Goal: Task Accomplishment & Management: Complete application form

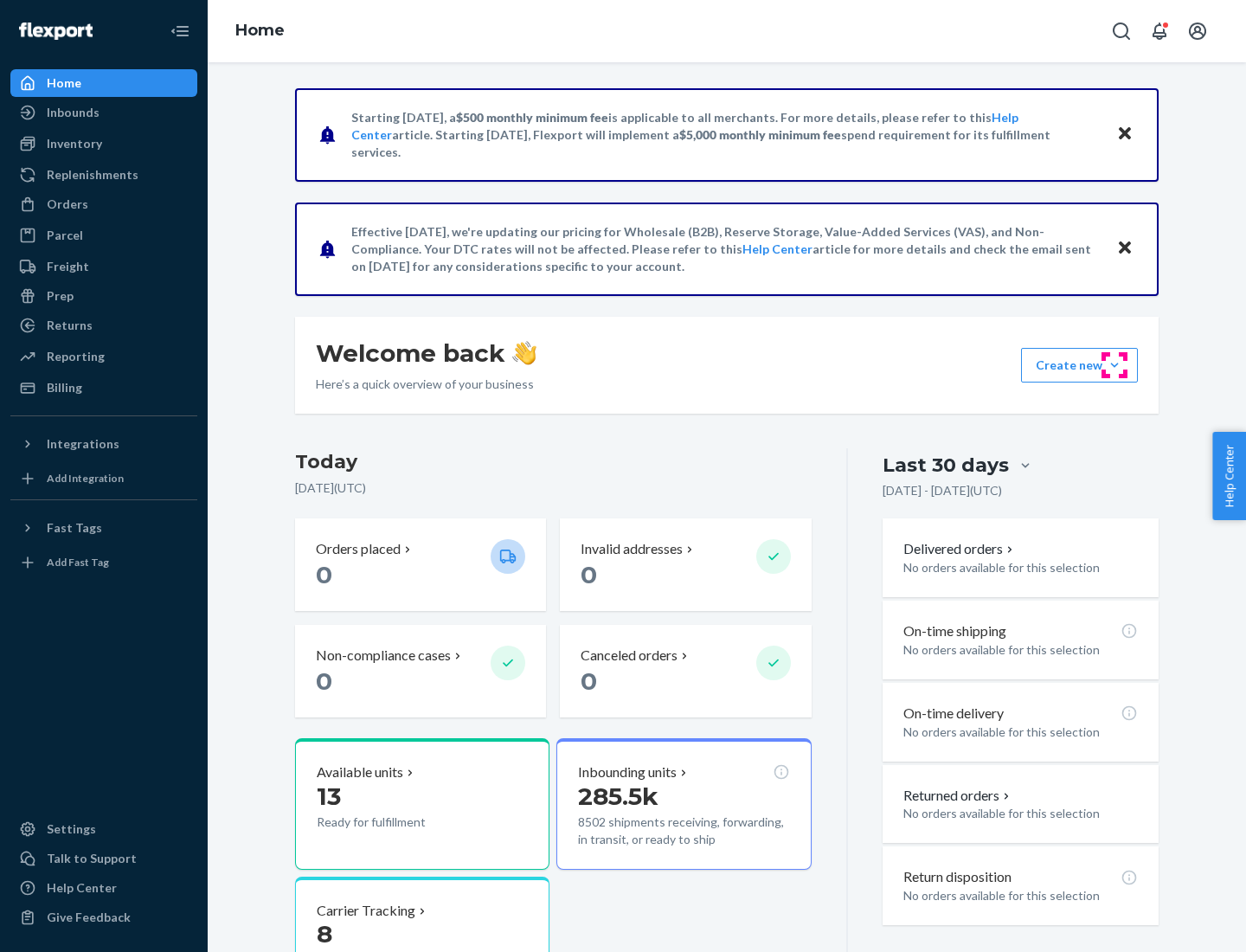
click at [1115, 365] on button "Create new Create new inbound Create new order Create new product" at bounding box center [1080, 365] width 117 height 35
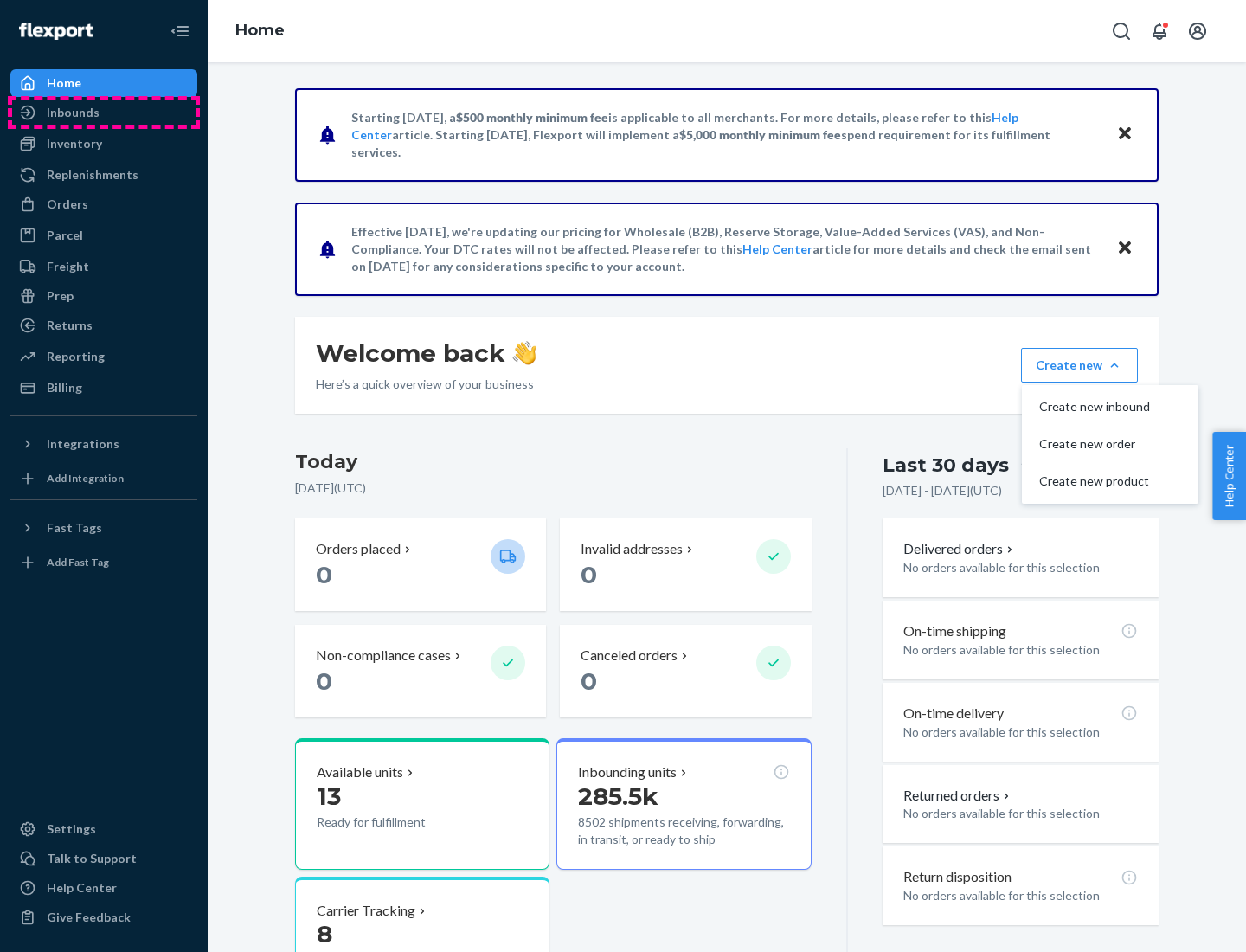
click at [104, 112] on div "Inbounds" at bounding box center [103, 112] width 183 height 25
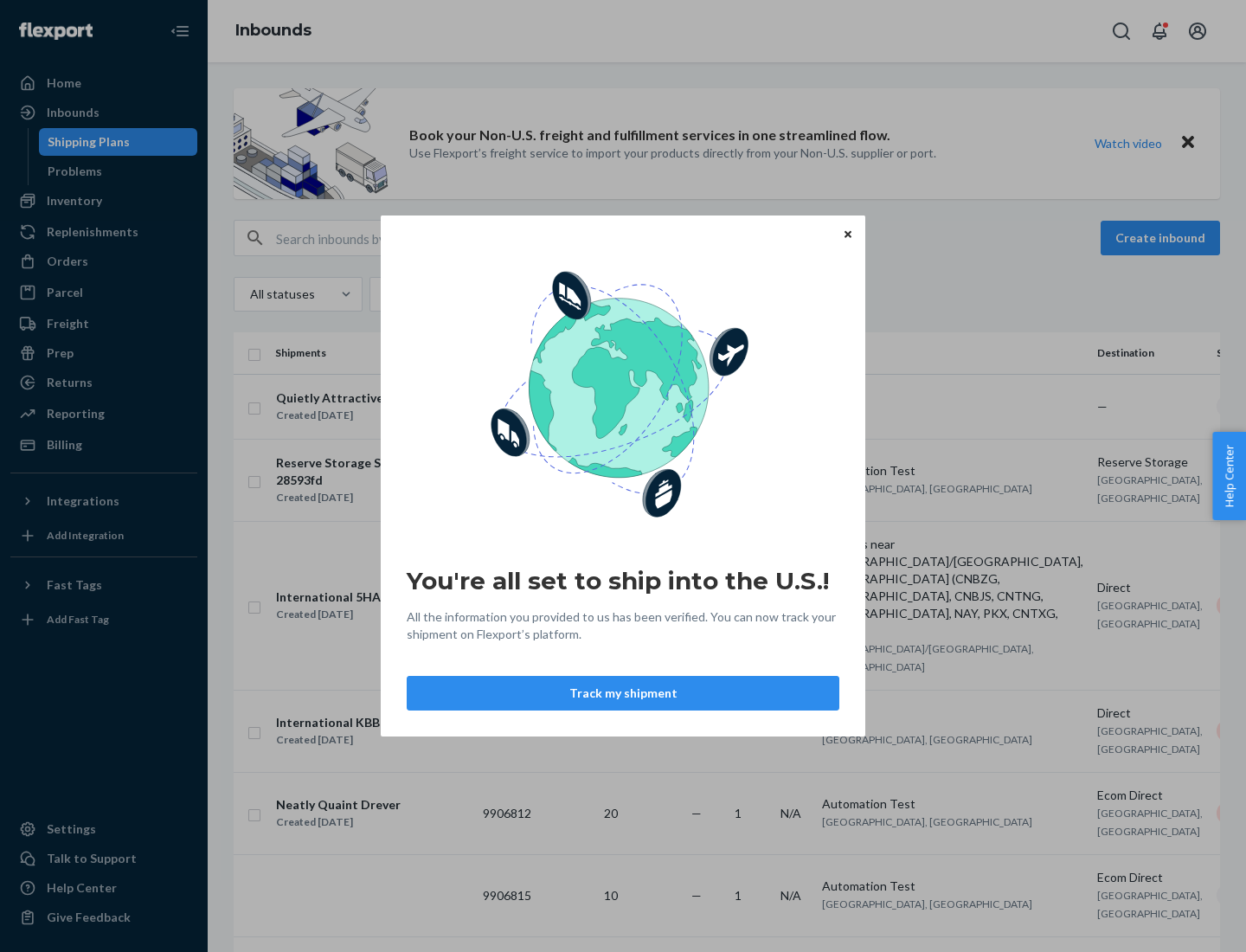
click at [623, 693] on button "Track my shipment" at bounding box center [623, 694] width 433 height 35
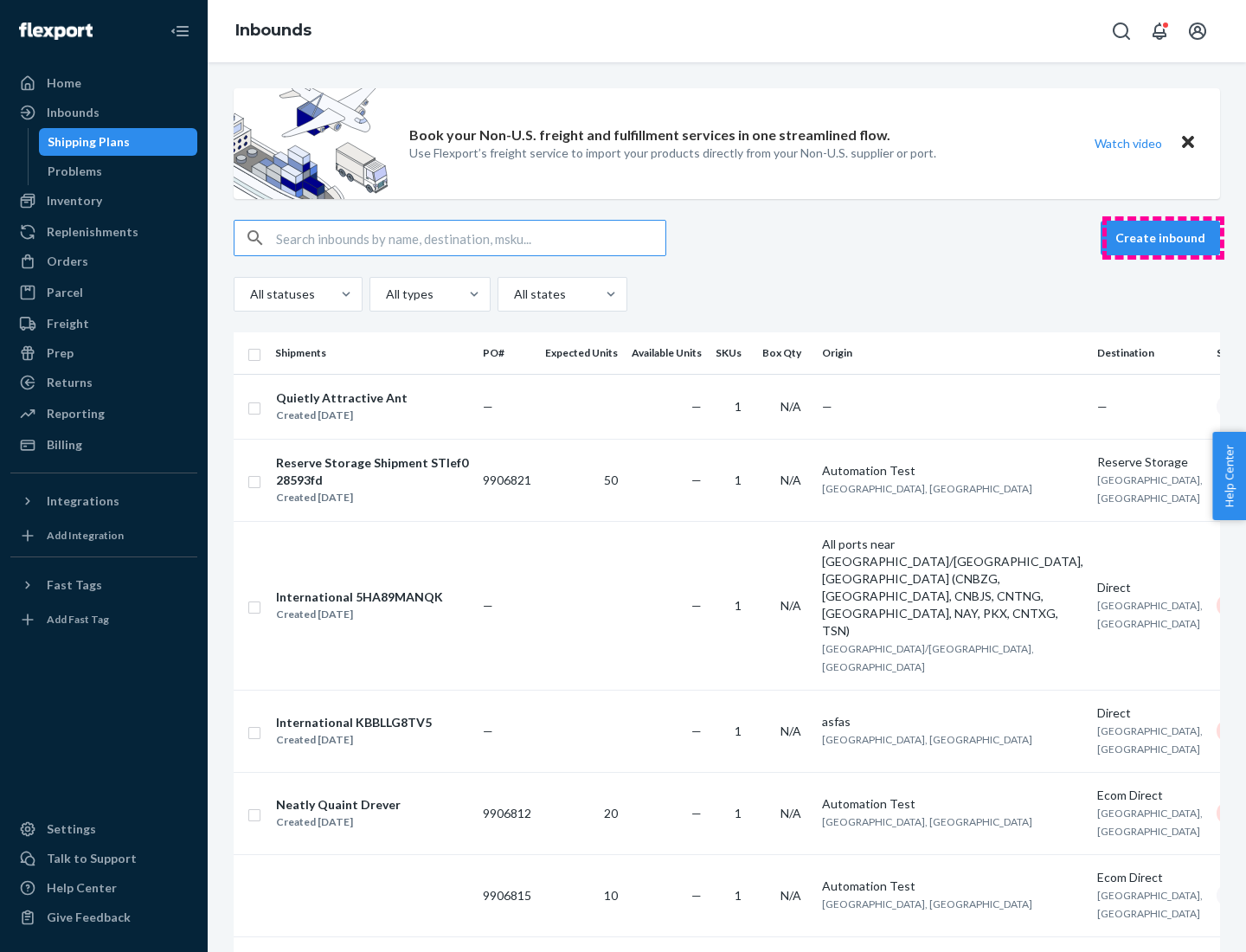
click at [1163, 238] on button "Create inbound" at bounding box center [1160, 238] width 120 height 35
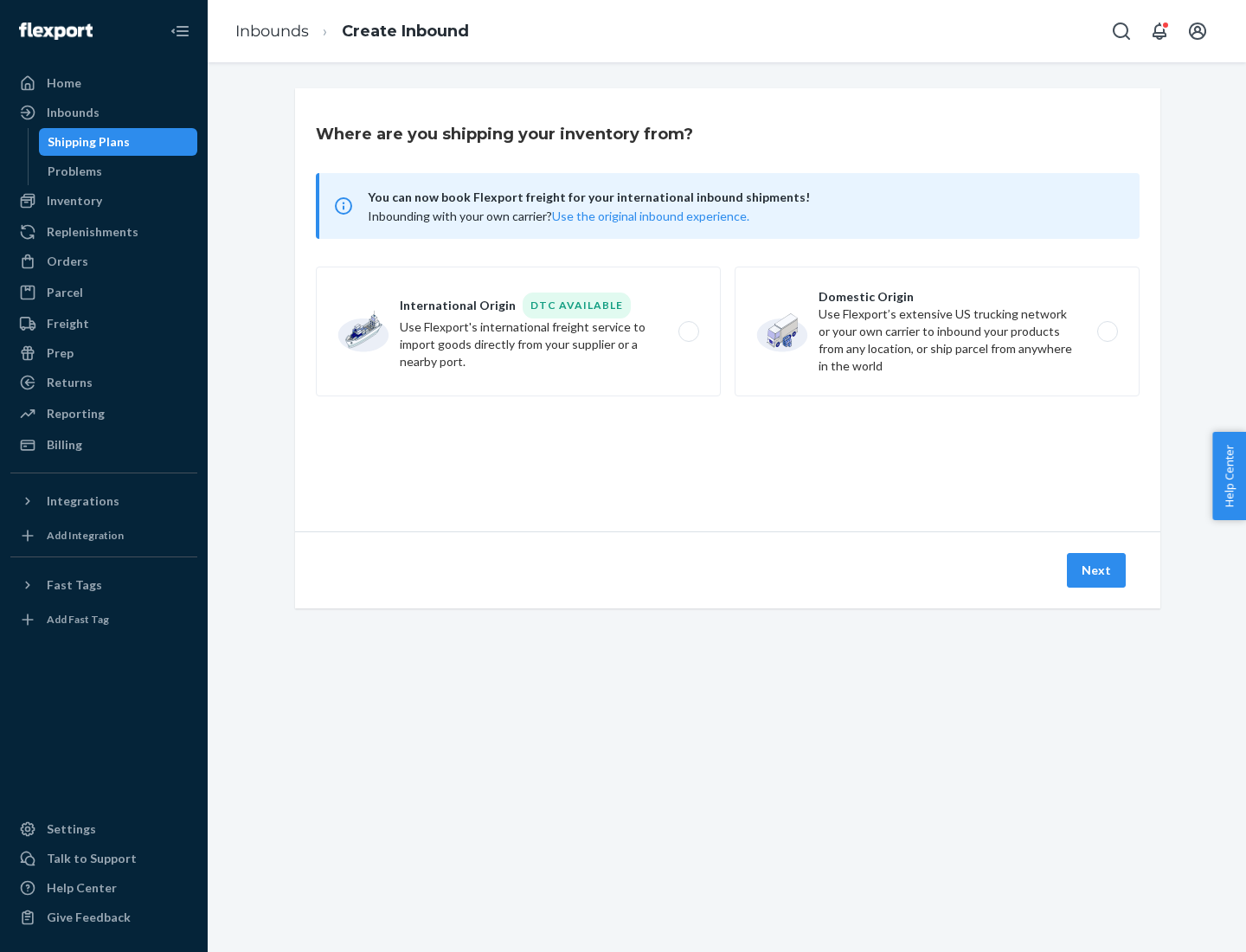
click at [518, 331] on label "International Origin DTC Available Use Flexport's international freight service…" at bounding box center [518, 331] width 405 height 130
click at [688, 331] on input "International Origin DTC Available Use Flexport's international freight service…" at bounding box center [694, 331] width 11 height 11
radio input "true"
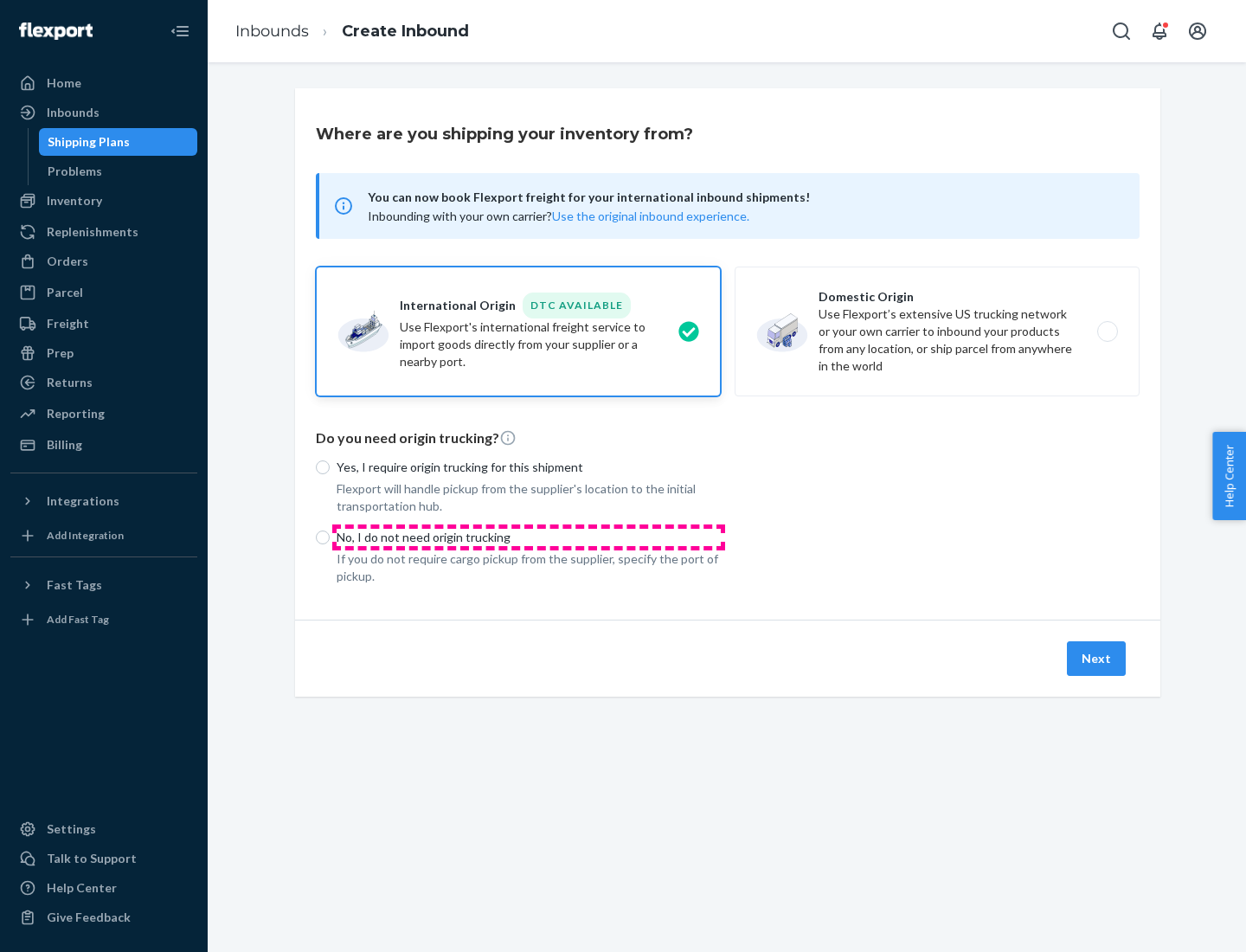
click at [529, 537] on p "No, I do not need origin trucking" at bounding box center [529, 537] width 384 height 17
click at [330, 537] on input "No, I do not need origin trucking" at bounding box center [322, 537] width 14 height 14
radio input "true"
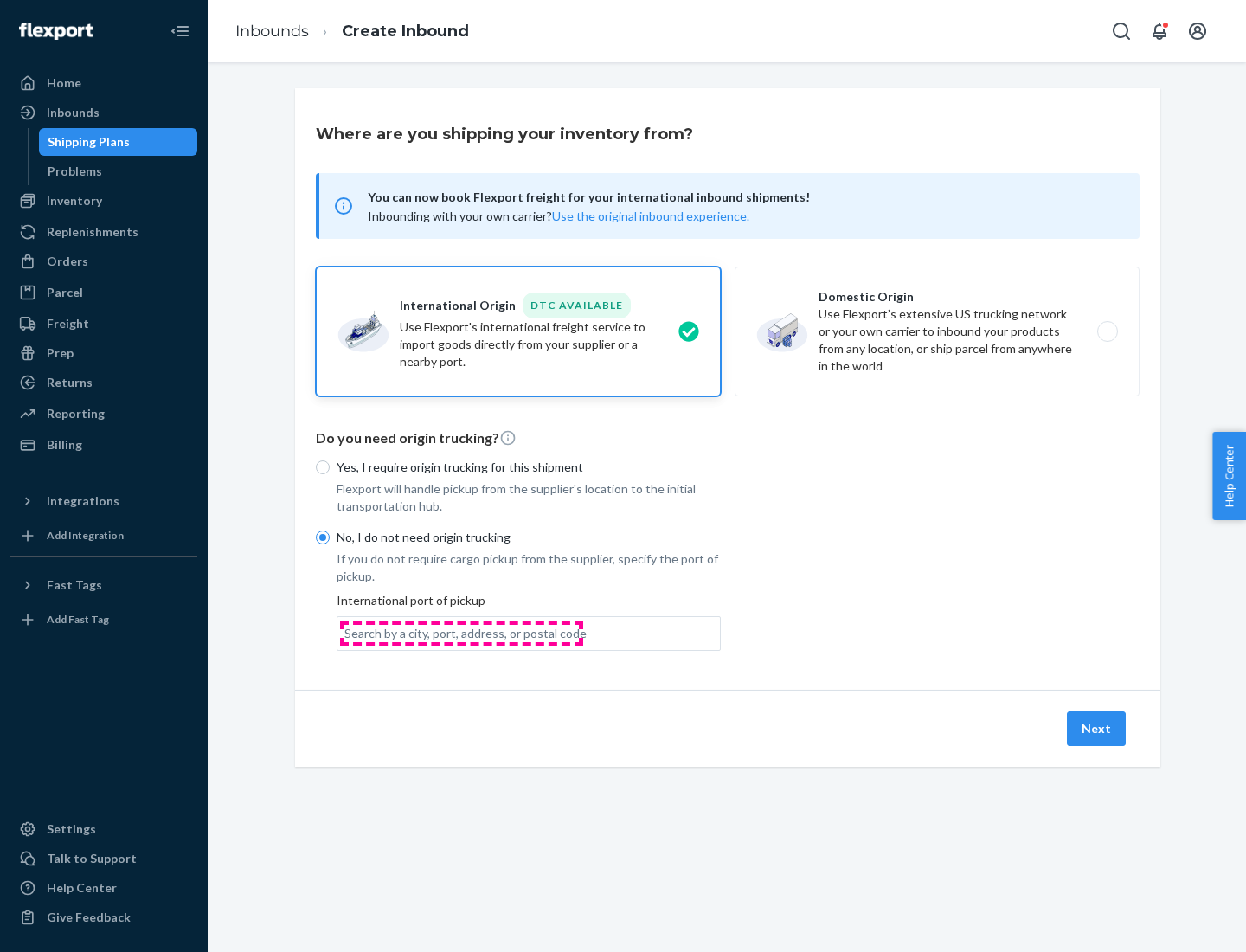
click at [461, 633] on div "Search by a city, port, address, or postal code" at bounding box center [465, 633] width 242 height 17
click at [346, 633] on input "Search by a city, port, address, or postal code" at bounding box center [345, 633] width 2 height 17
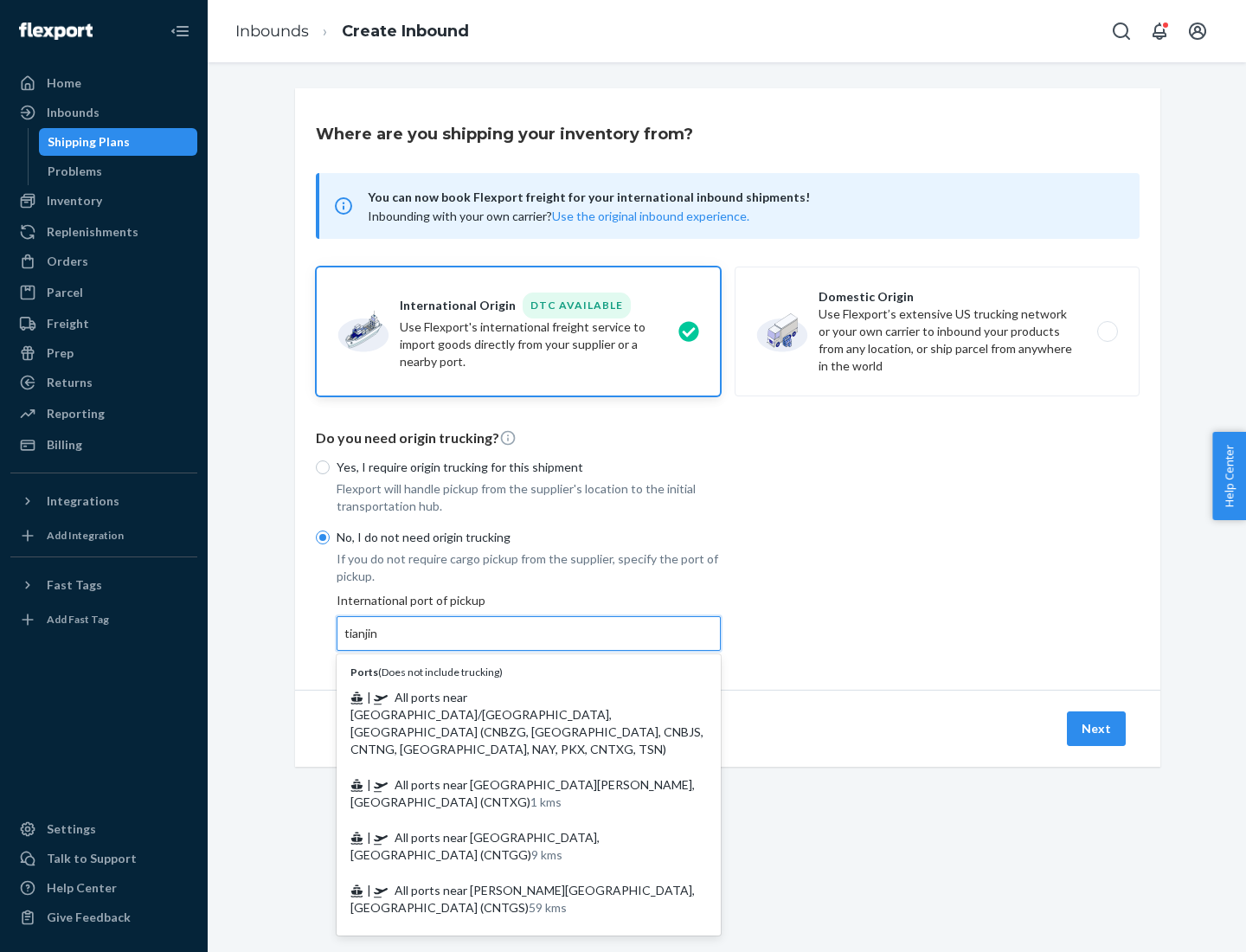
click at [511, 696] on span "| All ports near [GEOGRAPHIC_DATA]/[GEOGRAPHIC_DATA], [GEOGRAPHIC_DATA] (CNBZG,…" at bounding box center [527, 723] width 353 height 67
click at [380, 643] on input "tianjin" at bounding box center [361, 633] width 36 height 17
type input "All ports near [GEOGRAPHIC_DATA]/[GEOGRAPHIC_DATA], [GEOGRAPHIC_DATA] (CNBZG, […"
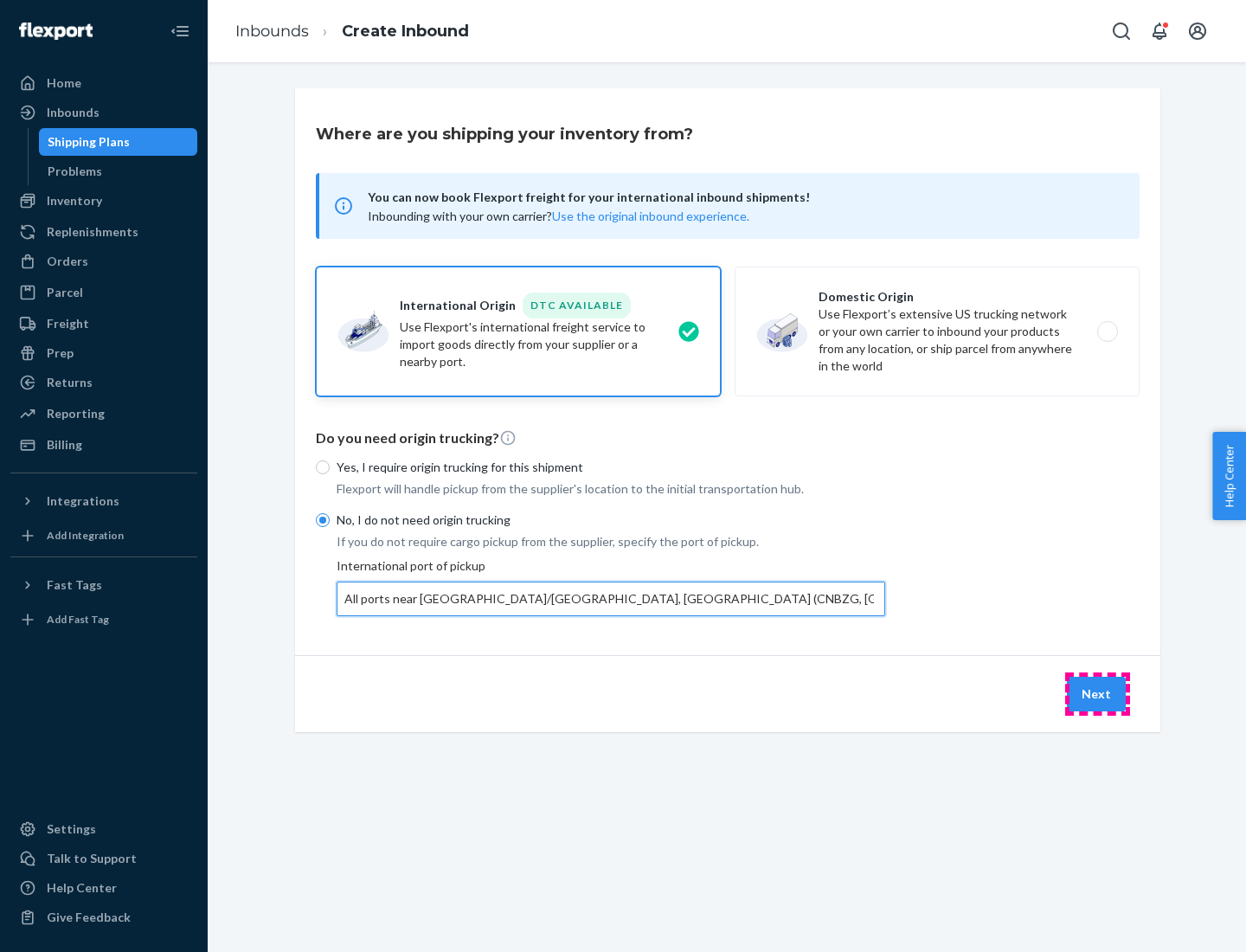
click at [1097, 693] on button "Next" at bounding box center [1096, 694] width 58 height 35
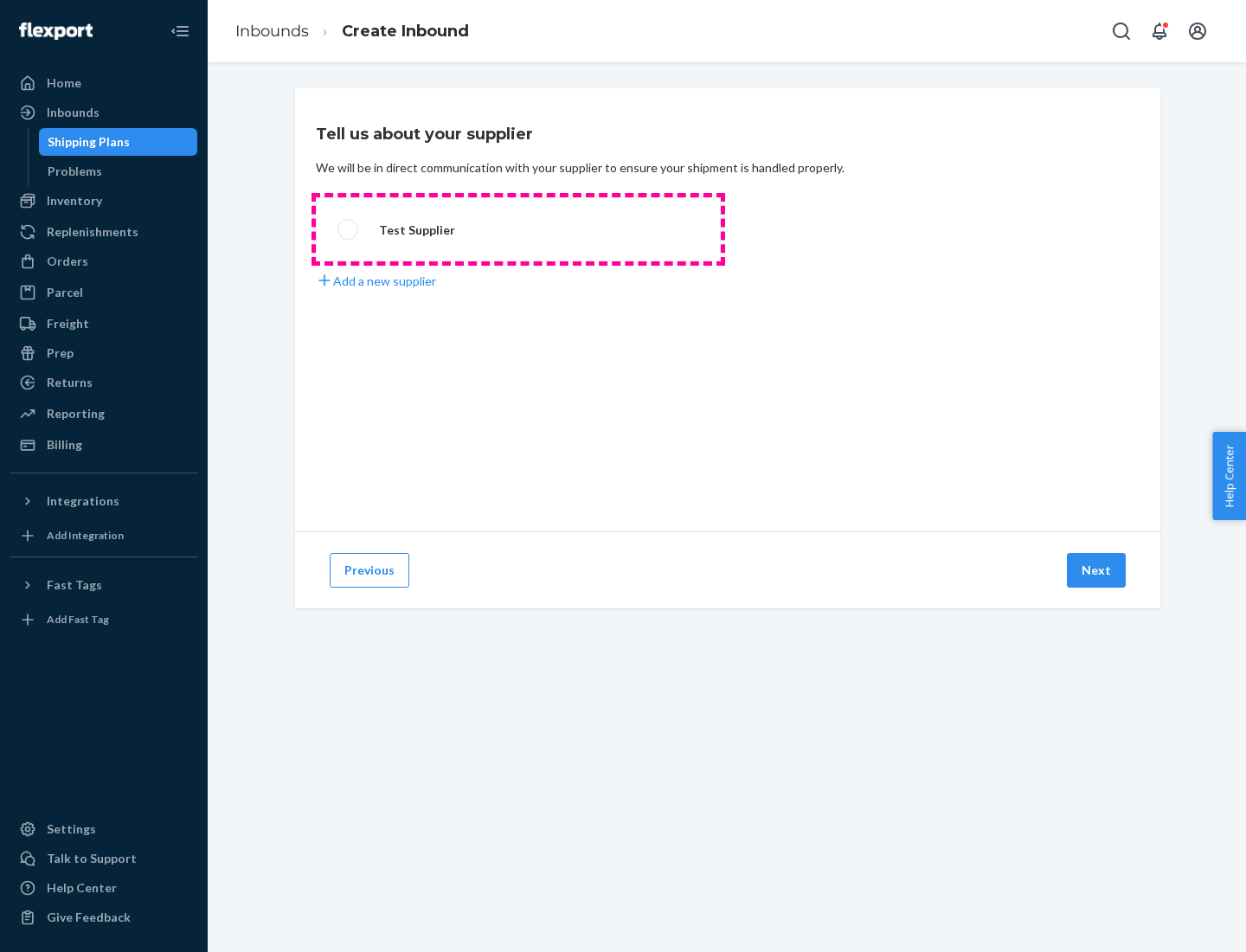
click at [518, 229] on label "Test Supplier" at bounding box center [518, 229] width 405 height 64
click at [349, 229] on input "Test Supplier" at bounding box center [343, 230] width 11 height 11
radio input "true"
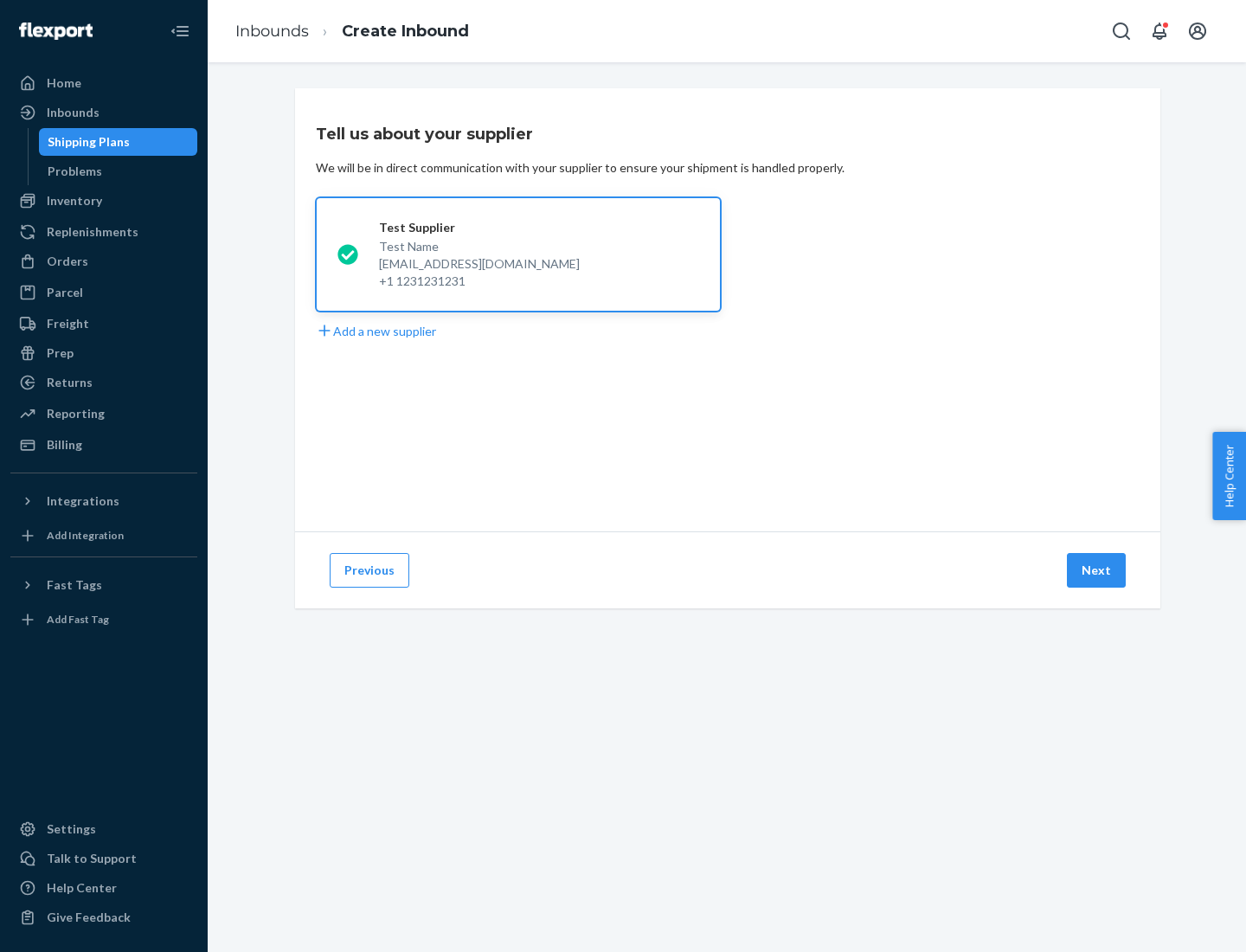
click at [1097, 570] on button "Next" at bounding box center [1096, 570] width 58 height 35
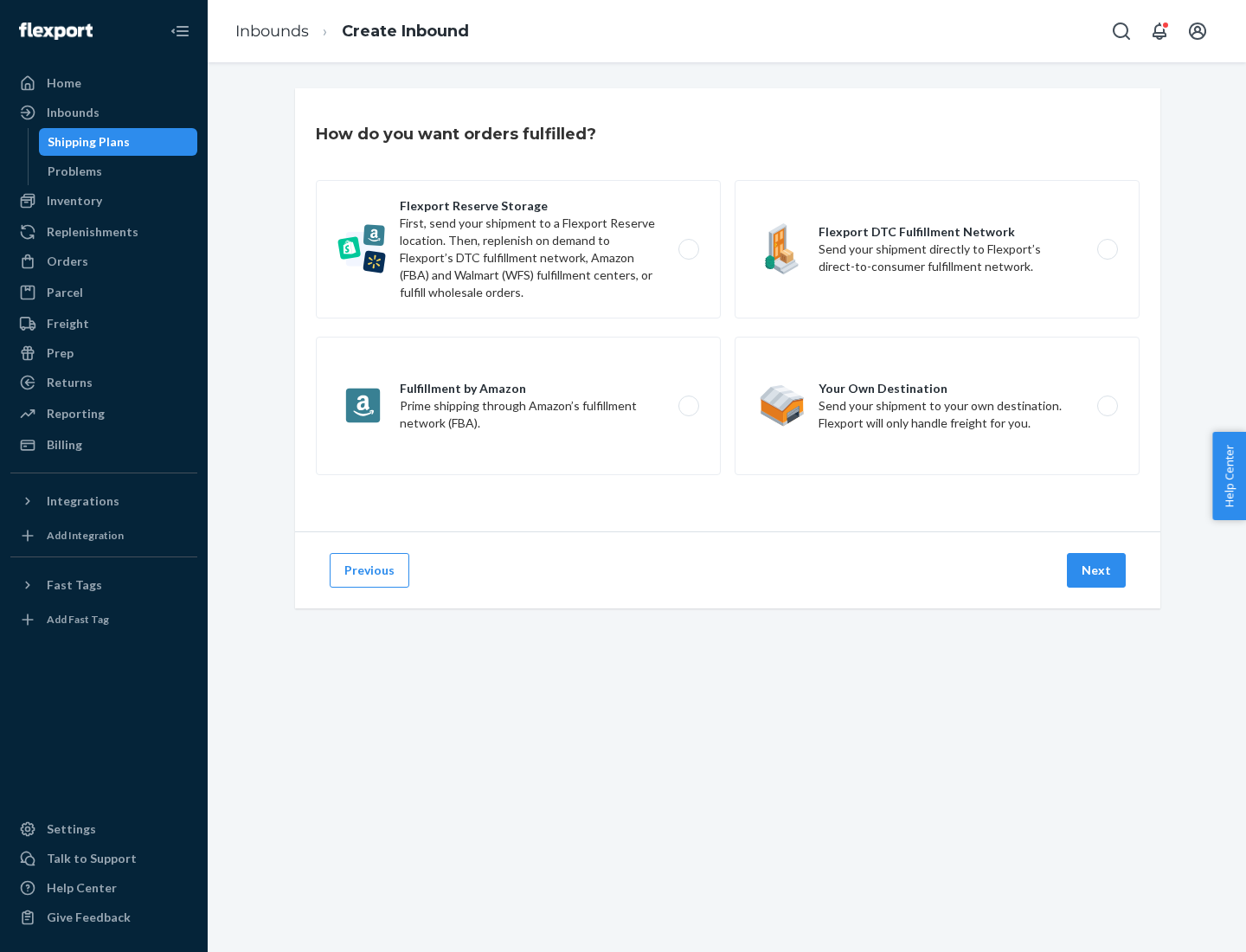
click at [518, 249] on label "Flexport Reserve Storage First, send your shipment to a Flexport Reserve locati…" at bounding box center [518, 249] width 405 height 139
click at [688, 249] on input "Flexport Reserve Storage First, send your shipment to a Flexport Reserve locati…" at bounding box center [694, 249] width 11 height 11
radio input "true"
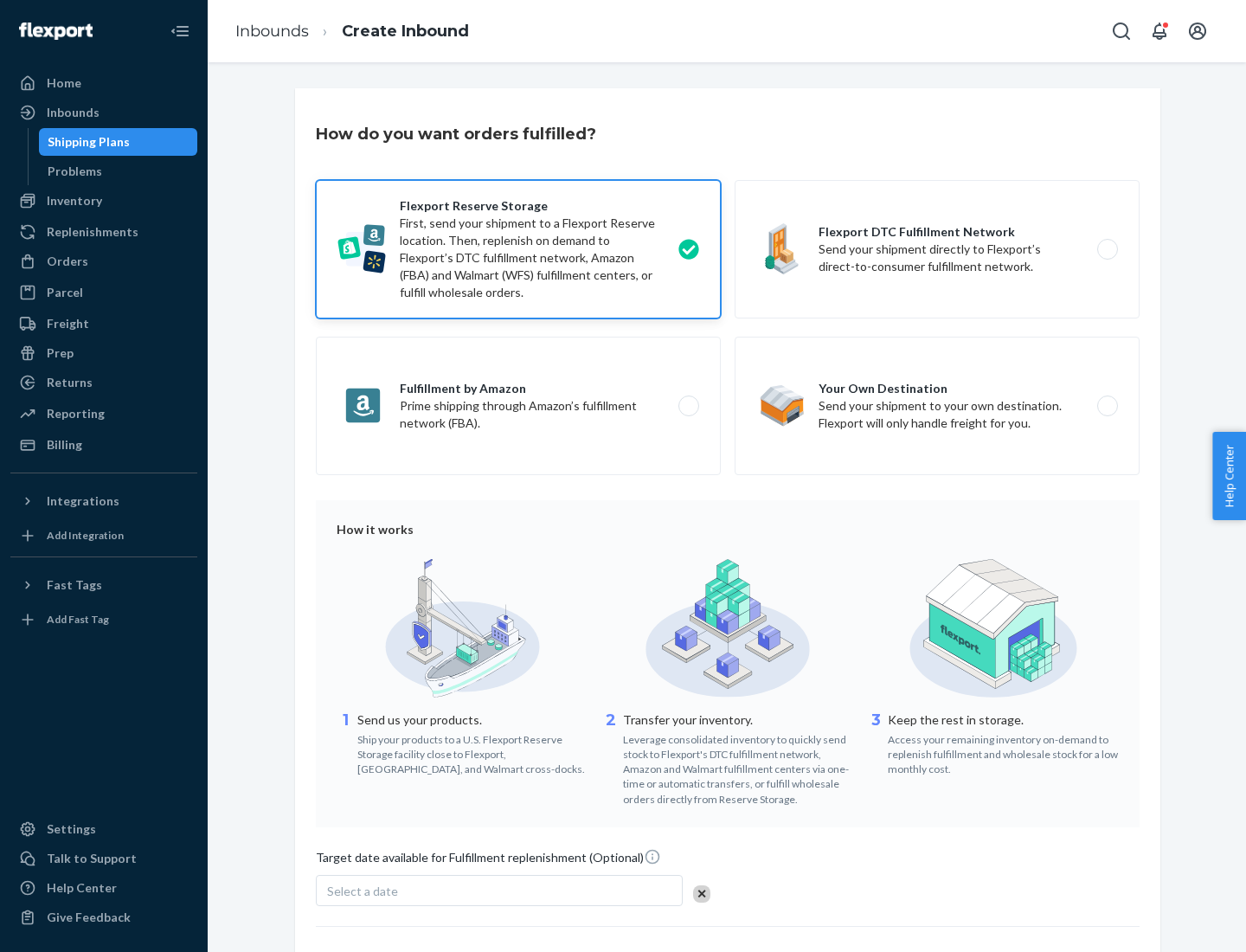
scroll to position [141, 0]
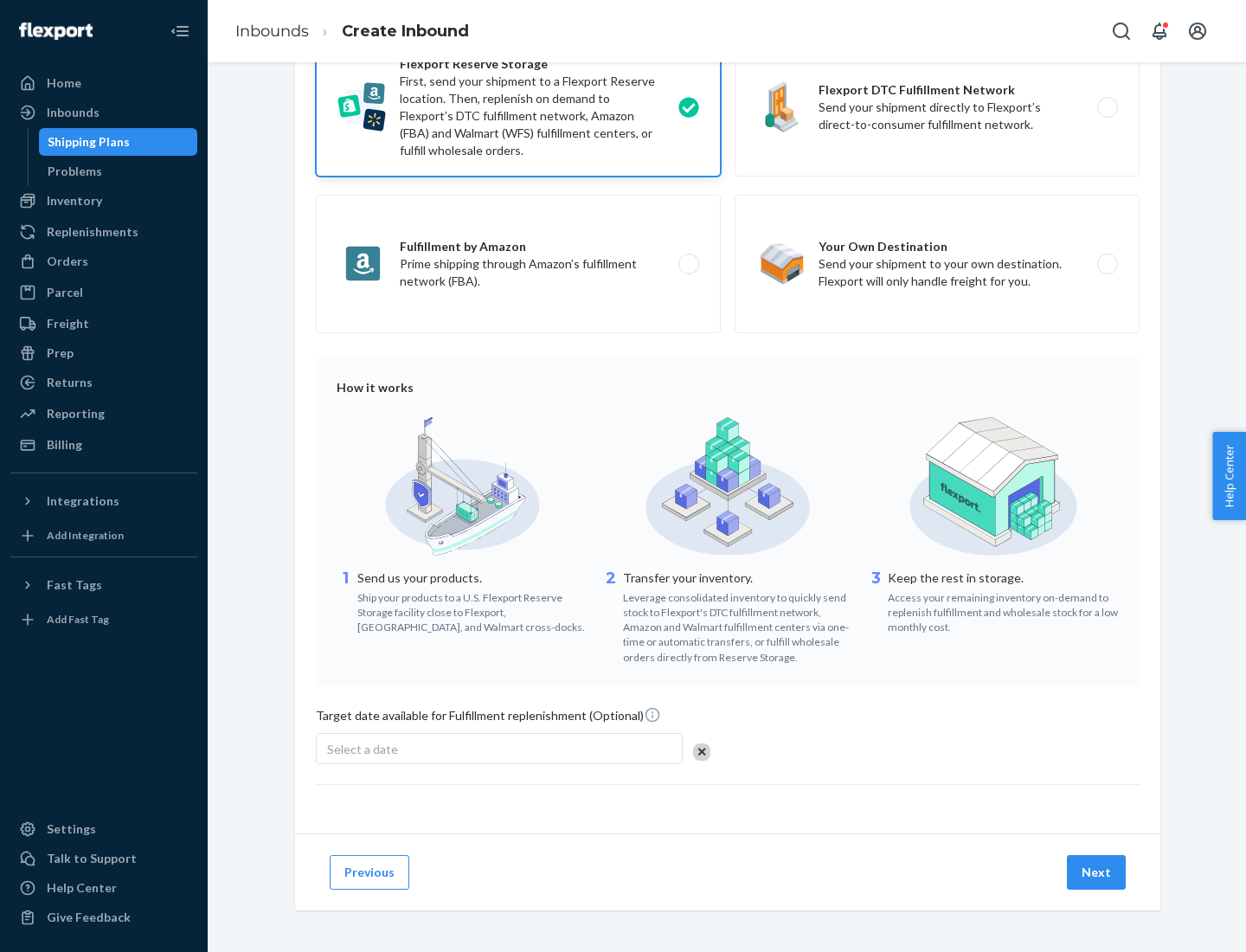
click at [1097, 872] on button "Next" at bounding box center [1096, 873] width 58 height 35
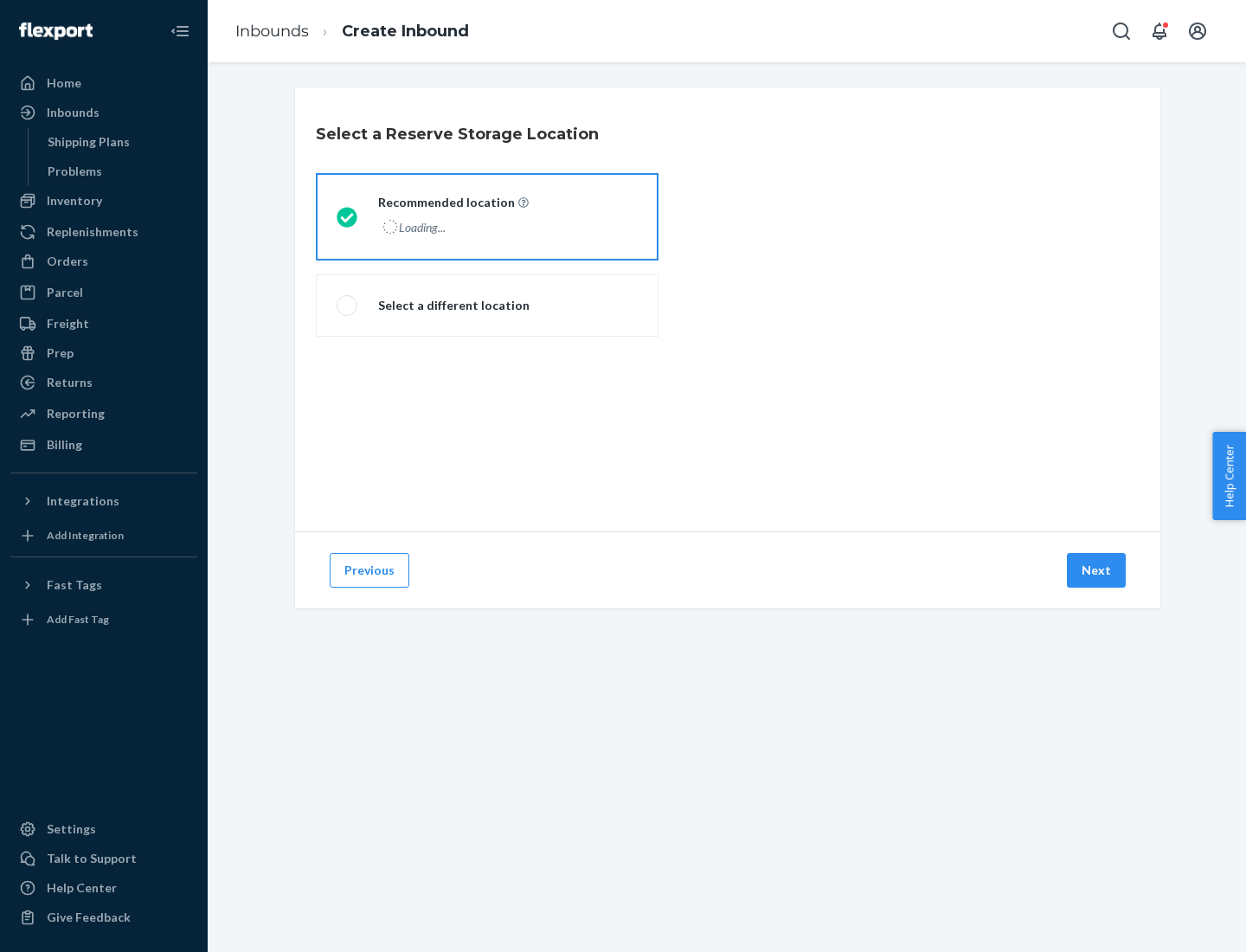
click at [487, 216] on div "Loading..." at bounding box center [451, 226] width 147 height 25
click at [348, 216] on input "Recommended location Loading..." at bounding box center [342, 216] width 11 height 11
click at [1097, 570] on button "Next" at bounding box center [1096, 570] width 58 height 35
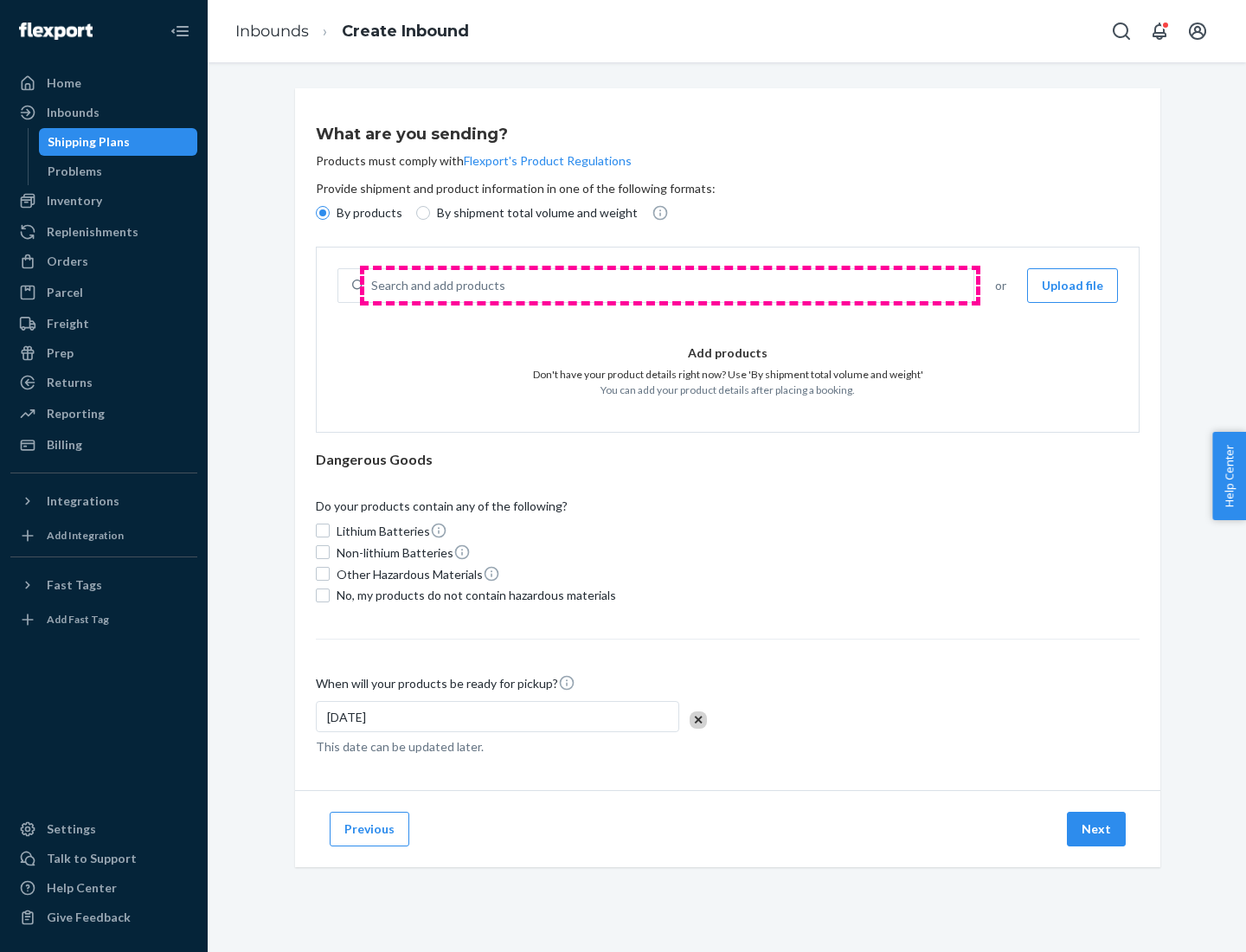
click at [670, 286] on div "Search and add products" at bounding box center [669, 286] width 610 height 31
click at [373, 286] on input "Search and add products" at bounding box center [372, 285] width 2 height 17
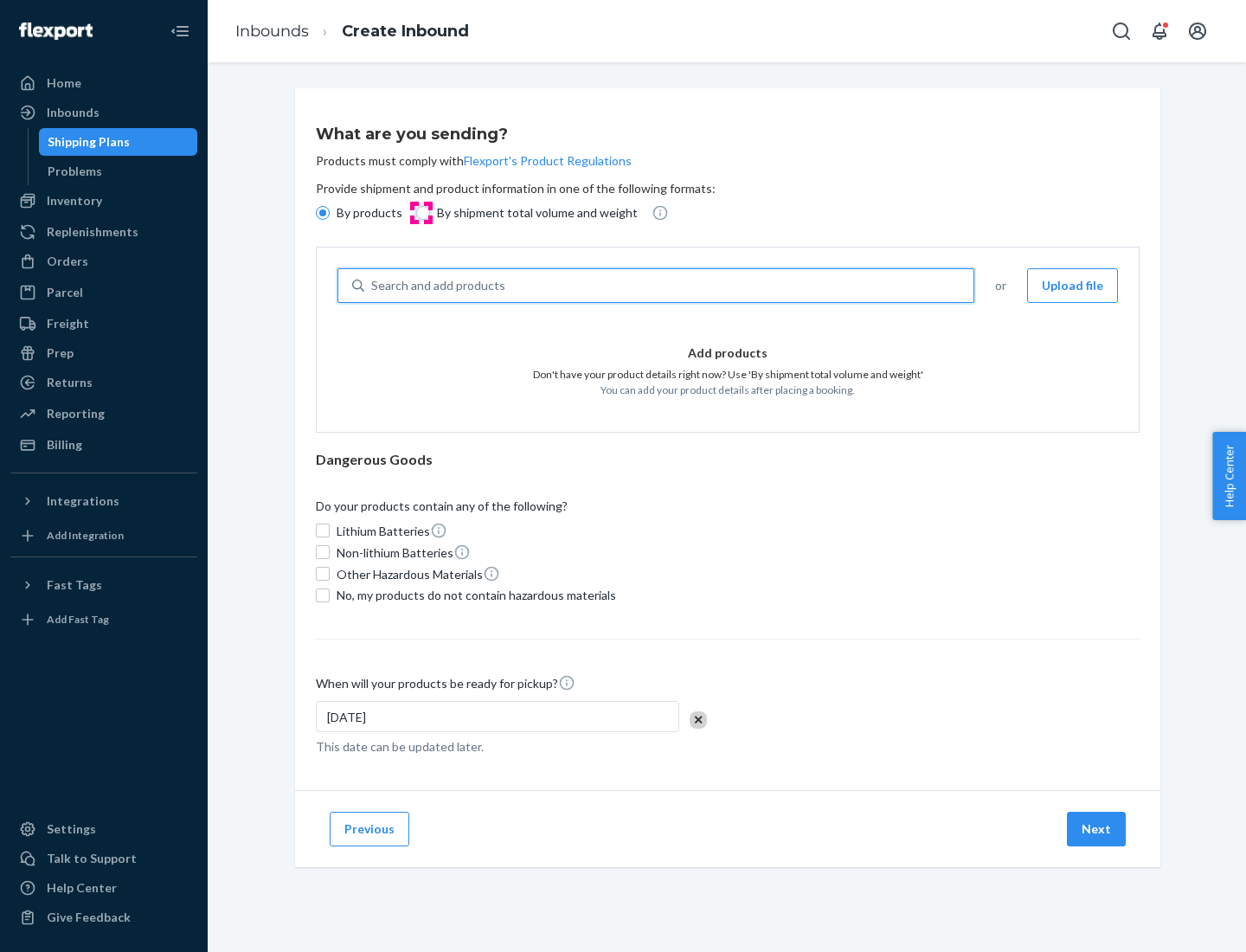
click at [421, 213] on input "By shipment total volume and weight" at bounding box center [423, 213] width 14 height 14
radio input "true"
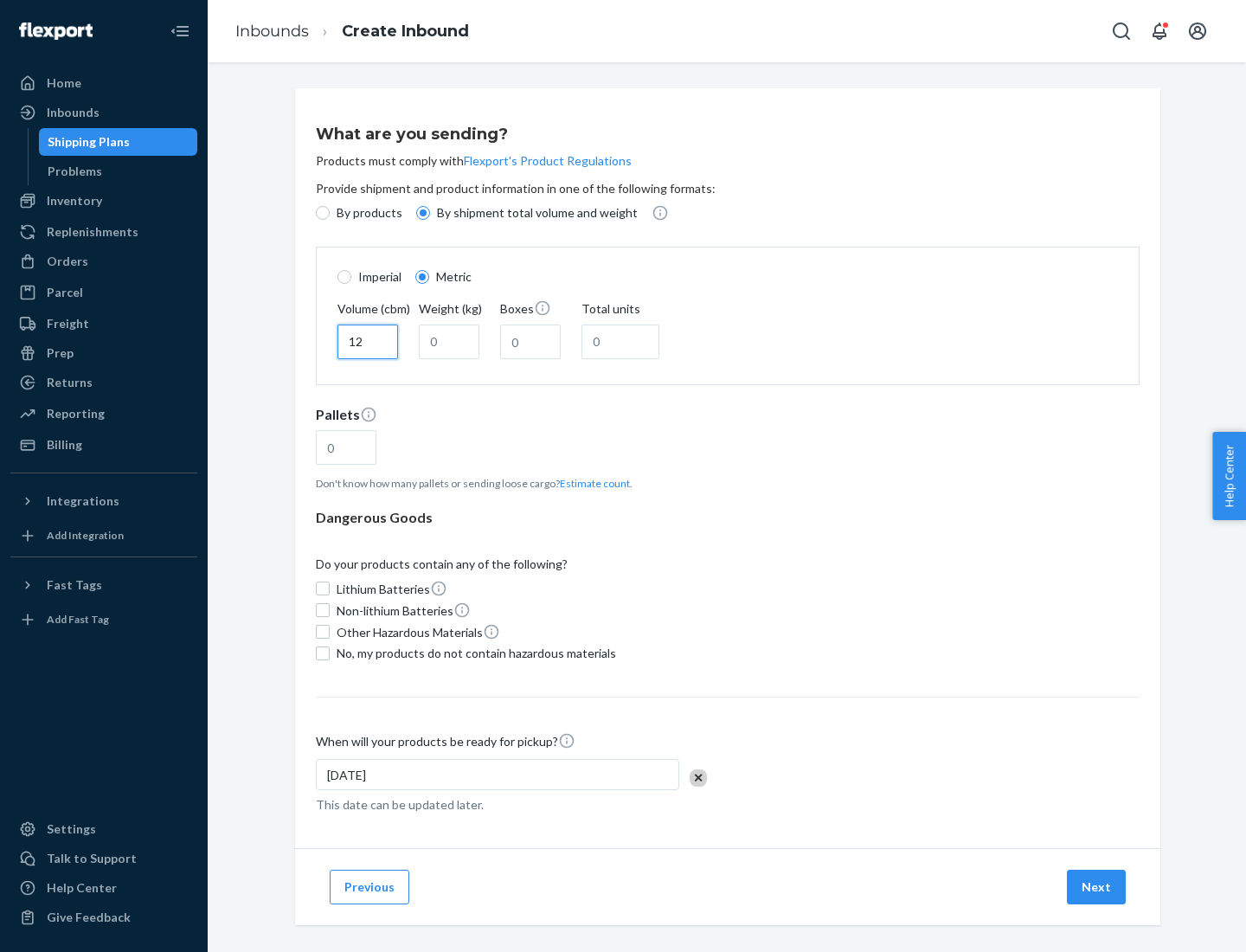
type input "12"
type input "22"
type input "222"
type input "121"
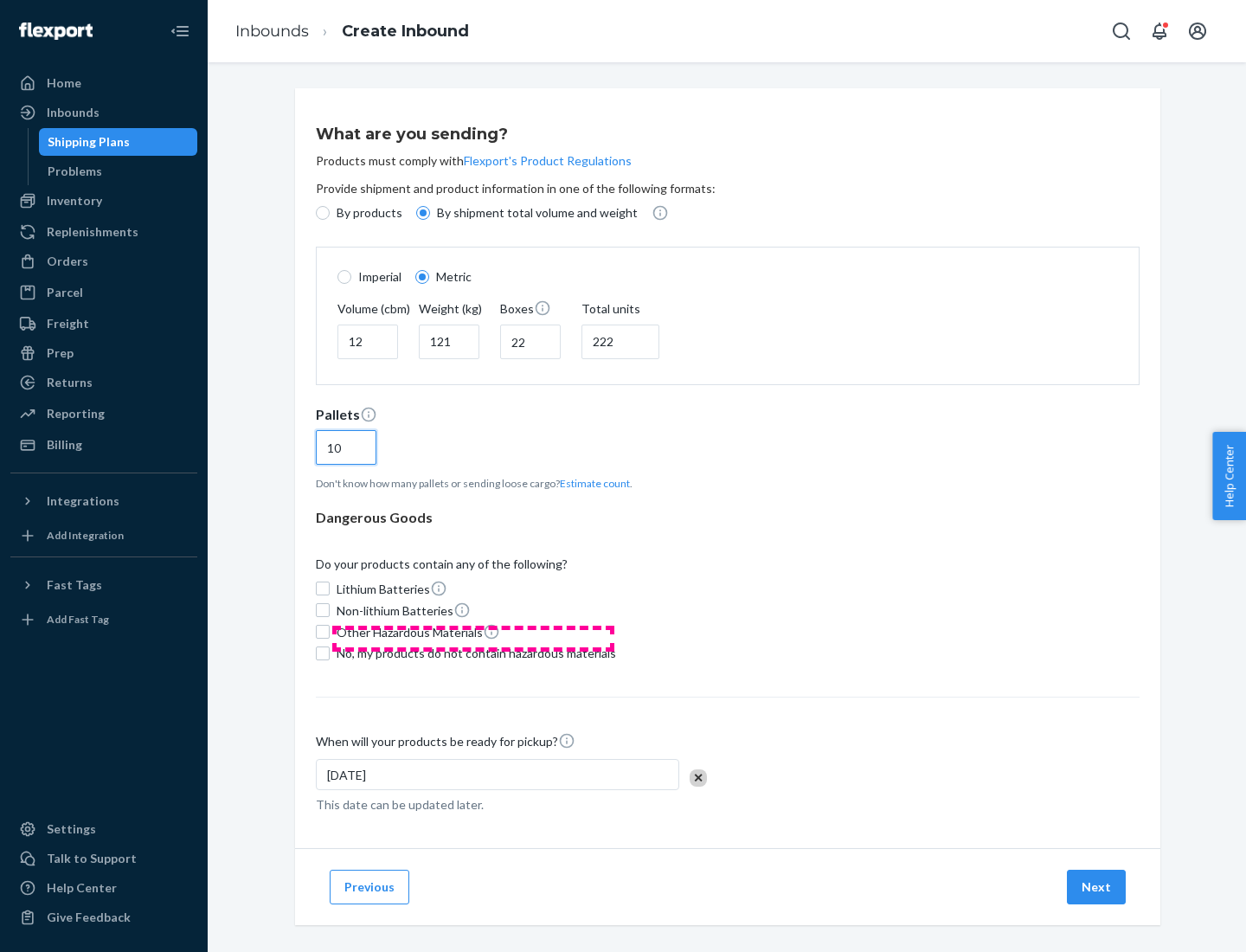
scroll to position [15, 0]
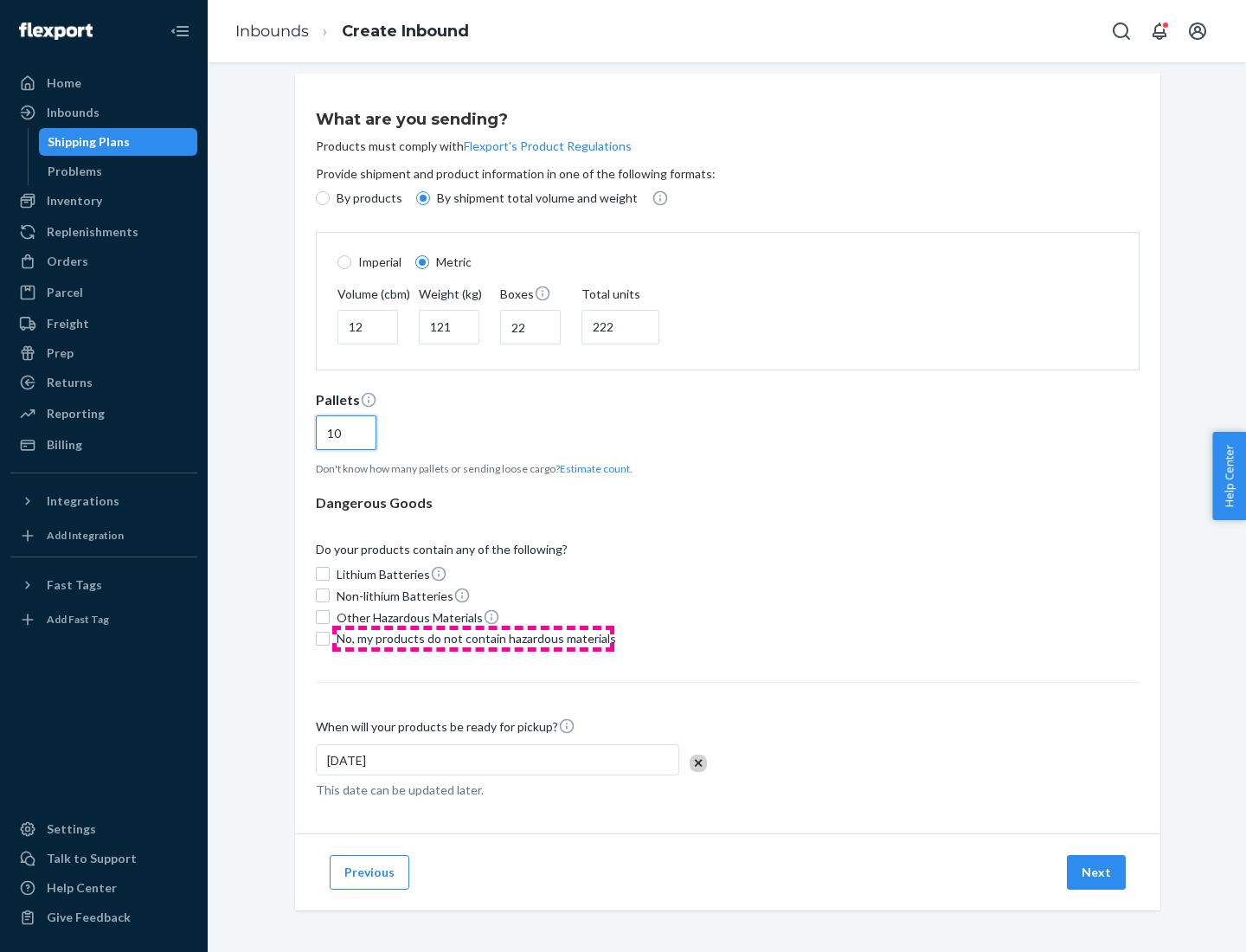
type input "10"
click at [474, 638] on span "No, my products do not contain hazardous materials" at bounding box center [476, 638] width 279 height 17
click at [330, 638] on input "No, my products do not contain hazardous materials" at bounding box center [322, 638] width 14 height 14
checkbox input "true"
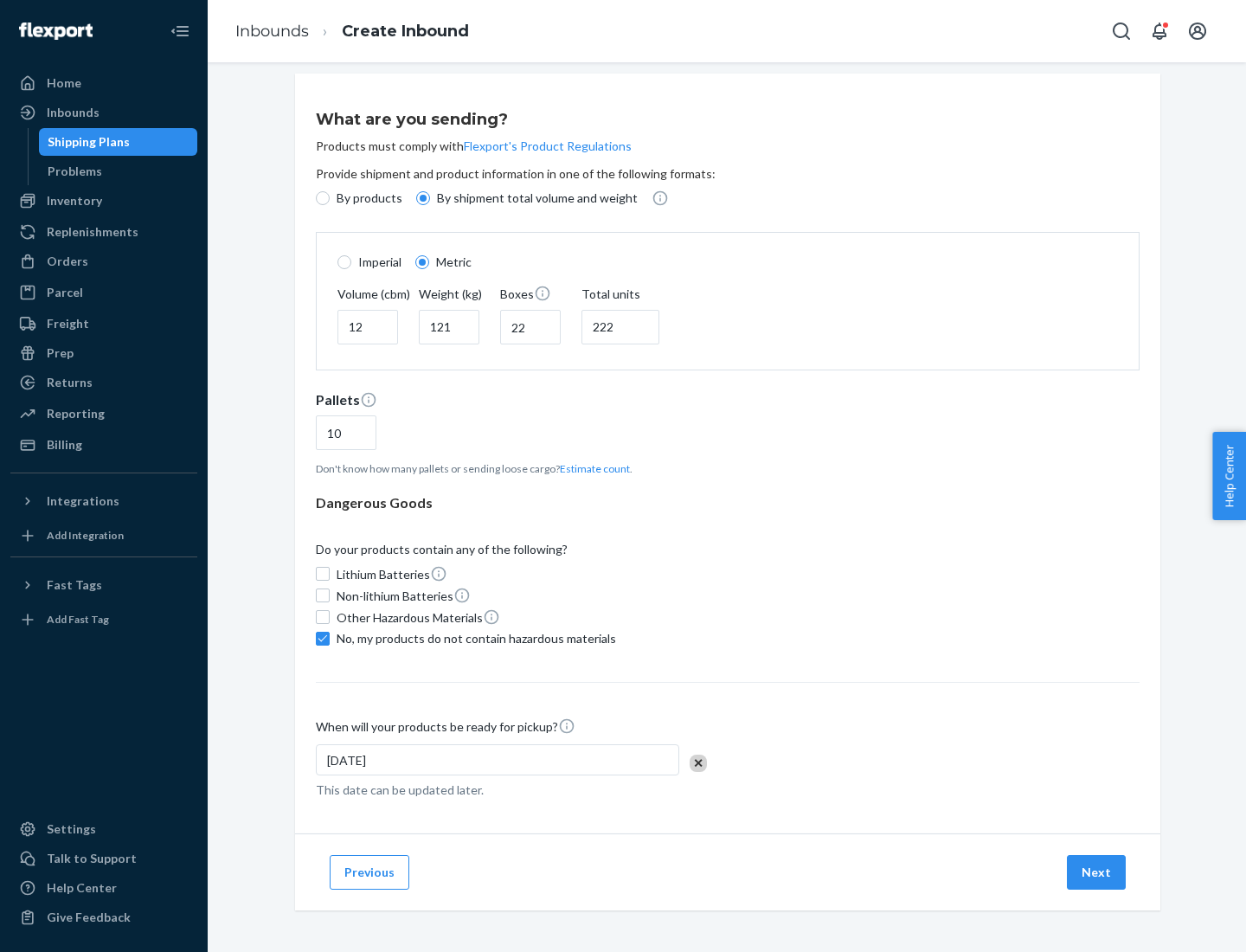
click at [1097, 872] on button "Next" at bounding box center [1096, 873] width 58 height 35
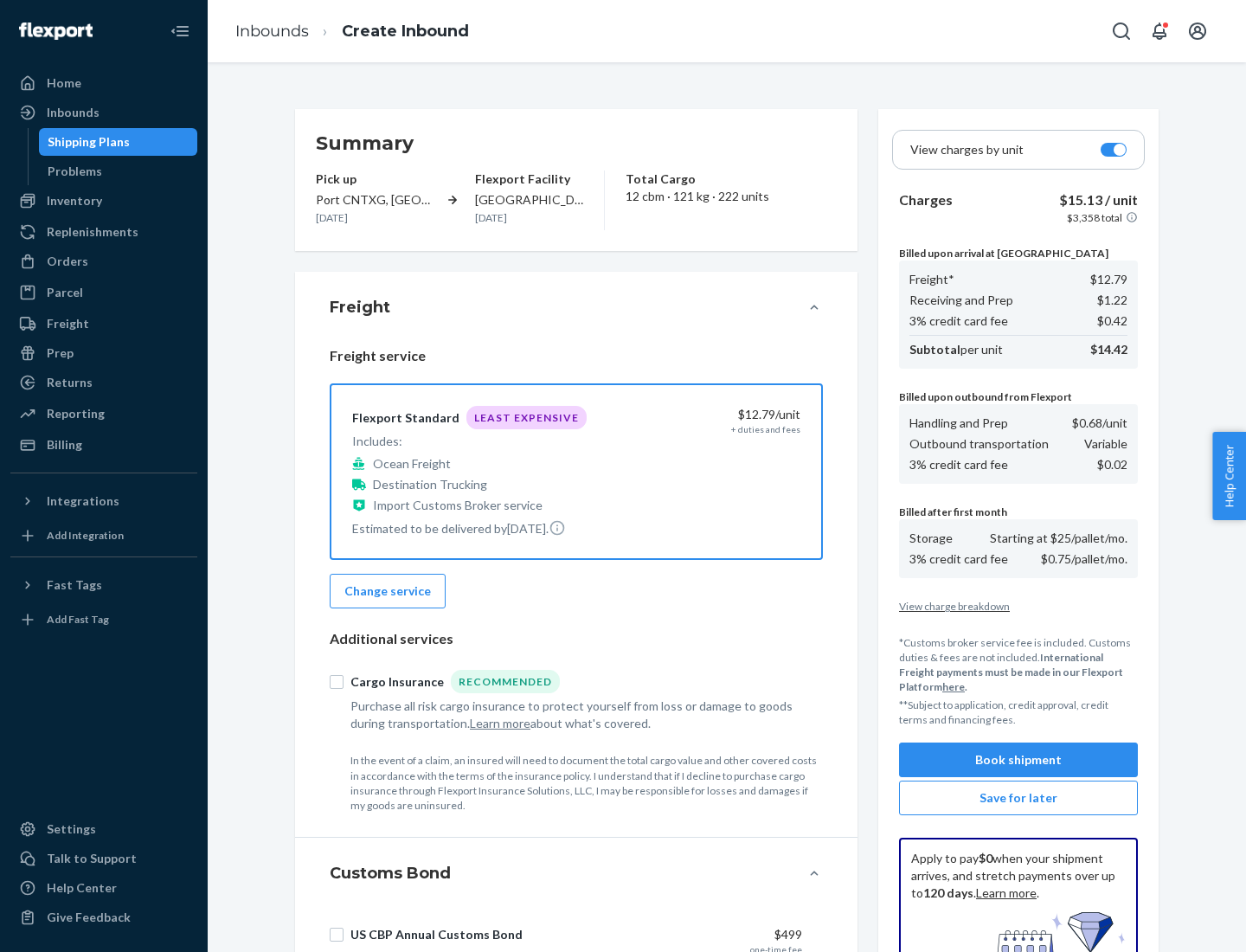
scroll to position [253, 0]
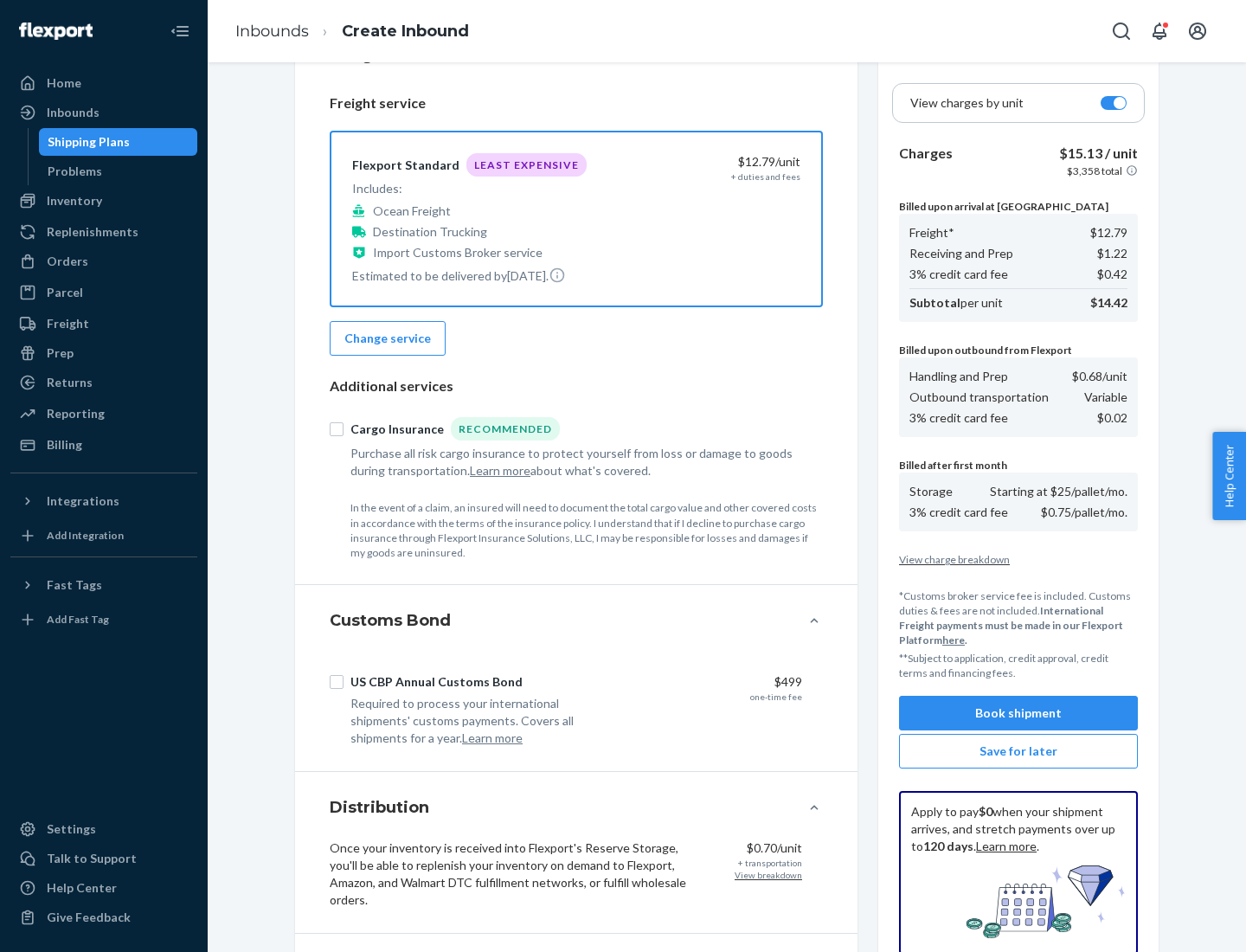
click at [1019, 713] on button "Book shipment" at bounding box center [1019, 713] width 239 height 35
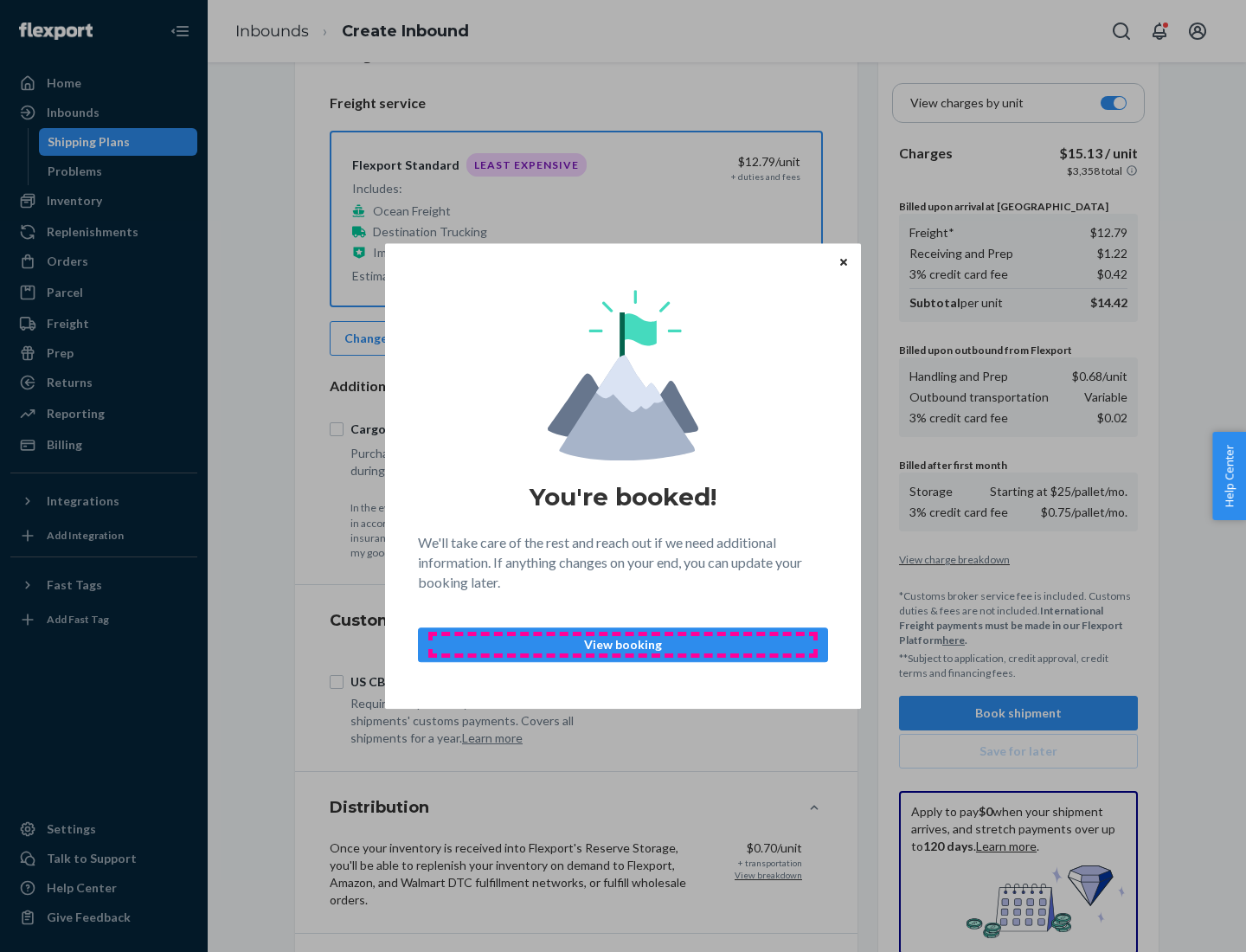
click at [623, 643] on p "View booking" at bounding box center [623, 644] width 381 height 17
